Goal: Find specific page/section: Find specific page/section

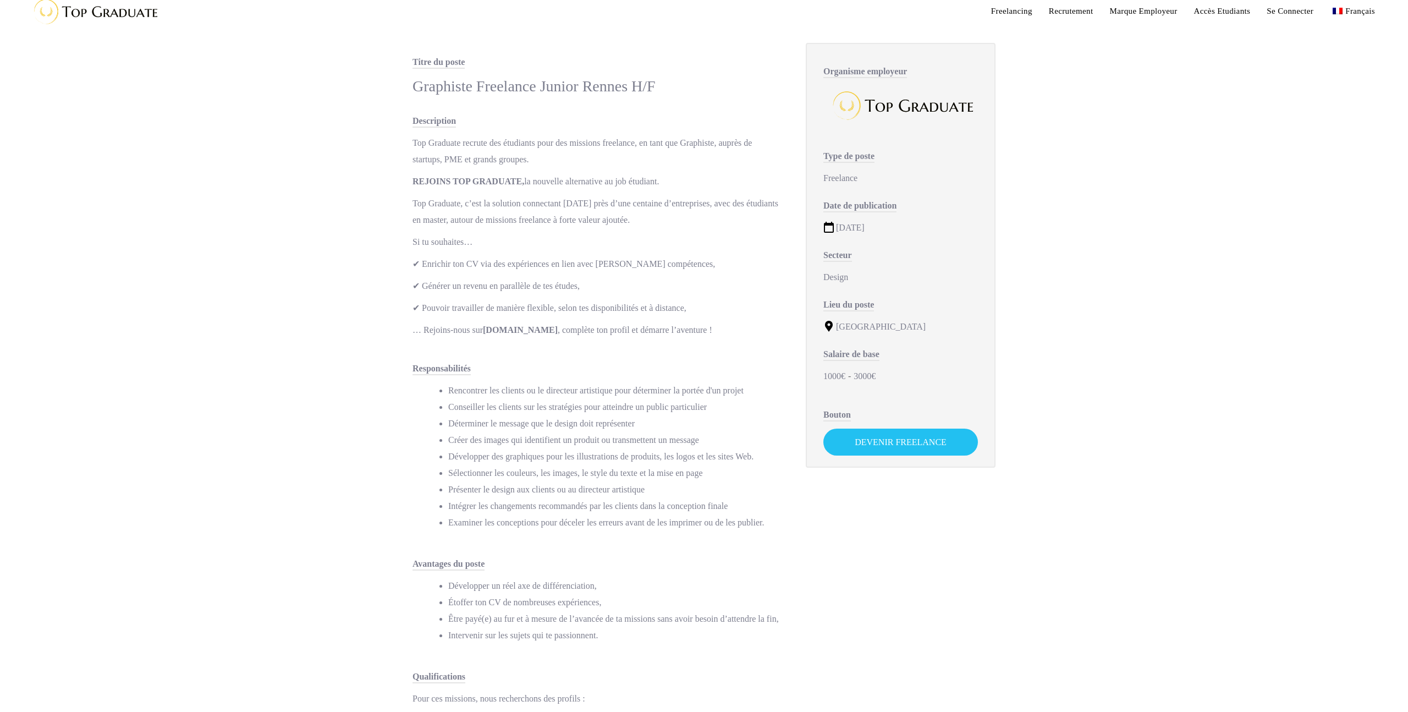
scroll to position [18, 0]
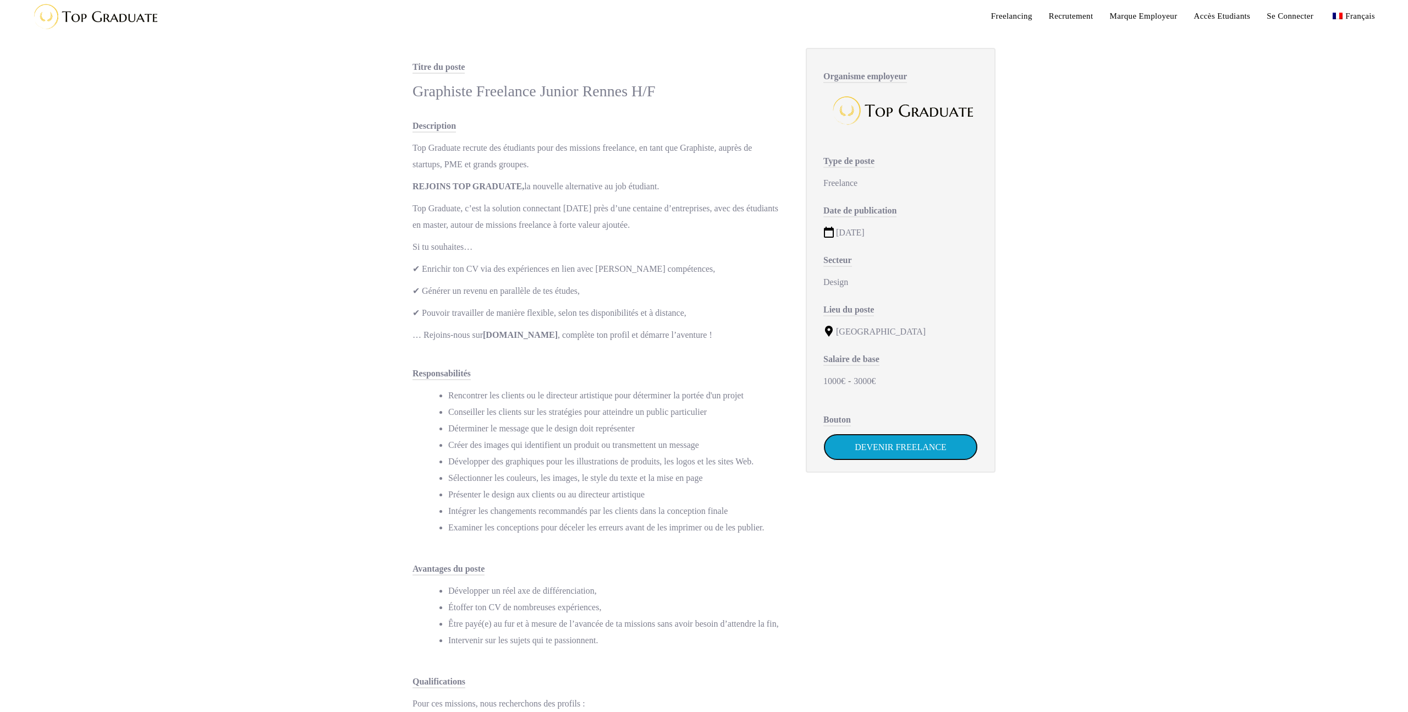
click at [857, 453] on link "Devenir Freelance" at bounding box center [900, 446] width 155 height 27
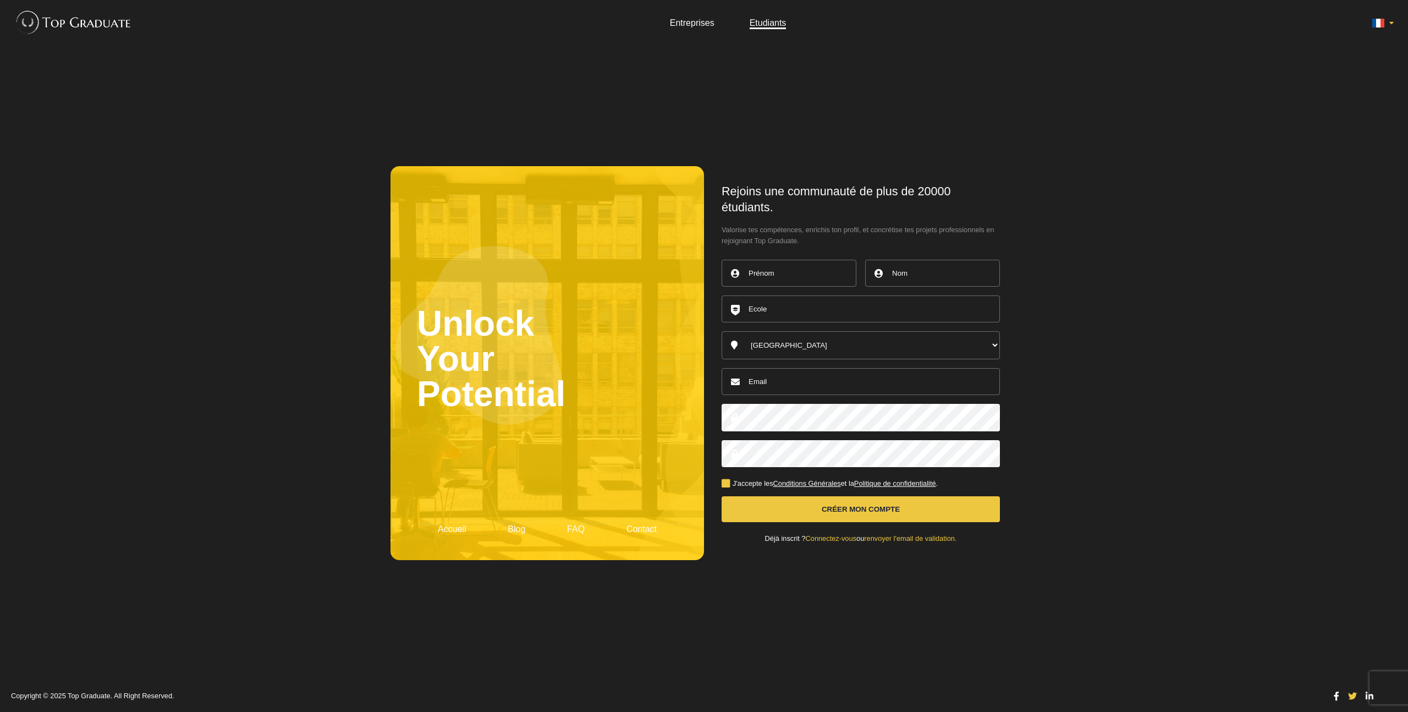
click at [705, 24] on link "Entreprises" at bounding box center [692, 22] width 45 height 9
